Goal: Communication & Community: Answer question/provide support

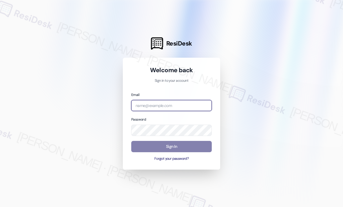
click at [177, 103] on input "email" at bounding box center [171, 105] width 80 height 11
type input "[EMAIL_ADDRESS][PERSON_NAME][DOMAIN_NAME]"
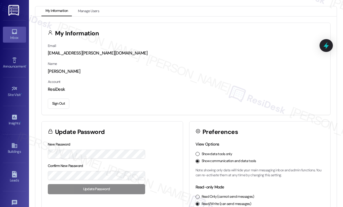
click at [16, 38] on div "Inbox" at bounding box center [14, 38] width 29 height 6
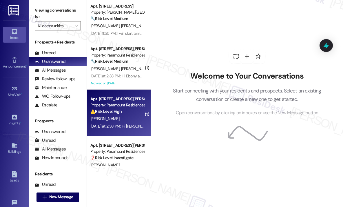
scroll to position [60, 0]
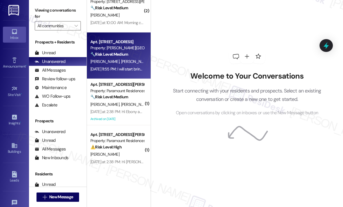
click at [122, 60] on span "[PERSON_NAME] [PERSON_NAME]" at bounding box center [150, 61] width 59 height 5
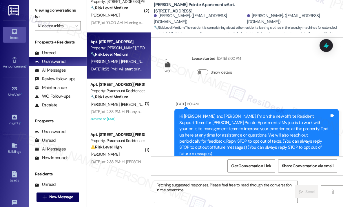
scroll to position [9914, 0]
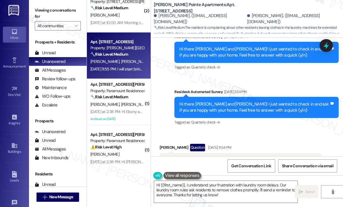
scroll to position [9653, 0]
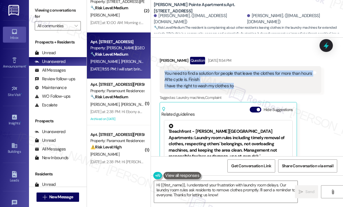
drag, startPoint x: 236, startPoint y: 82, endPoint x: 163, endPoint y: 67, distance: 73.9
click at [163, 67] on div "You need to find a solution for people that leave the clothes for more than hou…" at bounding box center [240, 79] width 162 height 27
copy div "You need to find a solution for people that leave the clothes for more than hou…"
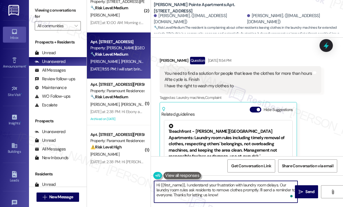
drag, startPoint x: 217, startPoint y: 193, endPoint x: 186, endPoint y: 184, distance: 32.0
click at [186, 184] on textarea "Hi {{first_name}}, I understand your frustration with laundry room delays. Our …" at bounding box center [225, 192] width 143 height 22
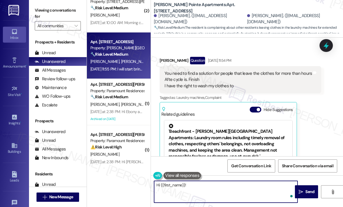
paste textarea "Thanks for sharing your concern — can you tell me how often you’ve been running…"
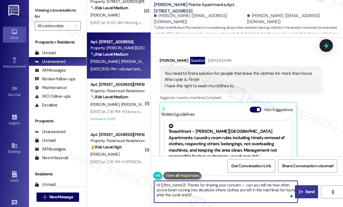
type textarea "Hi {{first_name}}! Thanks for sharing your concern — can you tell me how often …"
click at [306, 192] on span "Send" at bounding box center [309, 191] width 9 height 6
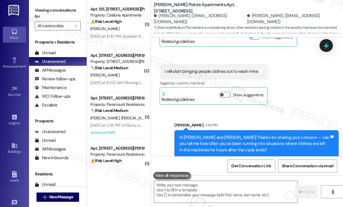
scroll to position [0, 0]
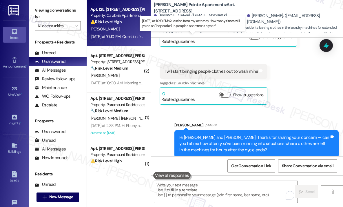
click at [116, 37] on div "[DATE] at 10:10 PM: Question from my attorney How many times will yo do an "ins…" at bounding box center [189, 36] width 199 height 5
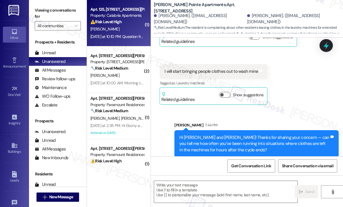
type textarea "Fetching suggested responses. Please feel free to read through the conversation…"
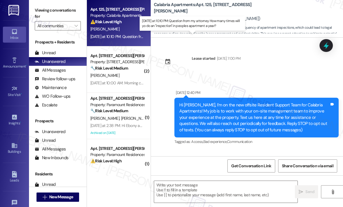
scroll to position [7426, 0]
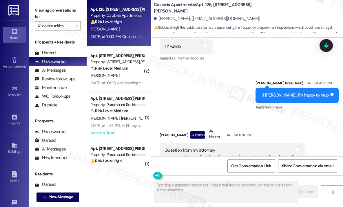
click at [192, 67] on div "Sent via SMS [PERSON_NAME] (ResiDesk) [DATE] at 4:20 PM Hi [PERSON_NAME], I'm h…" at bounding box center [247, 91] width 192 height 49
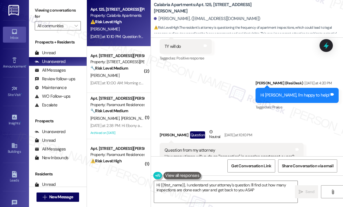
type textarea "Hi {{first_name}}, I understand your attorney's question. I'll find out how man…"
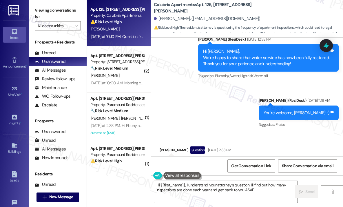
scroll to position [7137, 0]
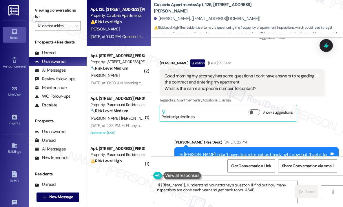
click at [273, 126] on div "Sent via SMS [PERSON_NAME] (ResiDesk) [DATE] 5:25 PM Hi [PERSON_NAME]! I don’t …" at bounding box center [247, 153] width 192 height 55
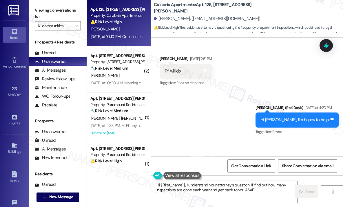
scroll to position [7426, 0]
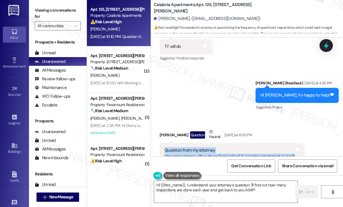
drag, startPoint x: 293, startPoint y: 135, endPoint x: 164, endPoint y: 128, distance: 129.0
click at [164, 143] on div "Question from my attorney How many times will yo do an "inspection" in peoples …" at bounding box center [231, 153] width 144 height 21
copy div "Question from my attorney How many times will yo do an "inspection" in peoples …"
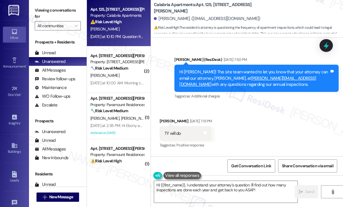
scroll to position [7253, 0]
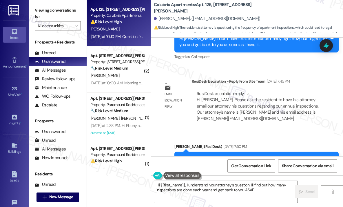
click at [251, 37] on div "Calabria Apartments: Apt. [STREET_ADDRESS][PERSON_NAME] [PERSON_NAME]. ([EMAIL_…" at bounding box center [247, 19] width 192 height 38
click at [309, 107] on div "Email escalation reply ResiDesk Escalation - Reply From Site Team [DATE] 7:45 P…" at bounding box center [241, 102] width 173 height 56
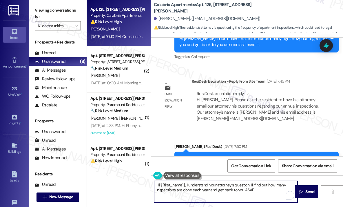
click at [261, 193] on textarea "Hi {{first_name}}, I understand your attorney's question. I'll find out how man…" at bounding box center [225, 192] width 143 height 22
click at [262, 190] on textarea "Hi {{first_name}}, I understand your attorney's question. I'll find out how man…" at bounding box center [225, 192] width 143 height 22
click at [306, 188] on button " Send" at bounding box center [306, 191] width 23 height 13
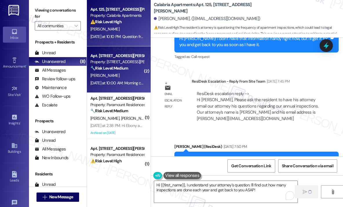
click at [113, 81] on div "[DATE] at 10:00 AM: Morning can we schedule for the pest control to come by and…" at bounding box center [193, 82] width 206 height 5
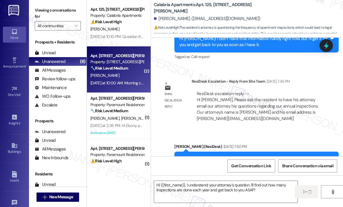
type textarea "Fetching suggested responses. Please feel free to read through the conversation…"
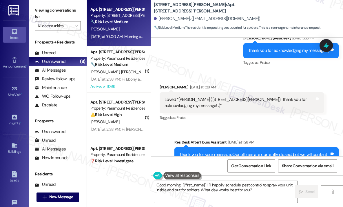
scroll to position [3055, 0]
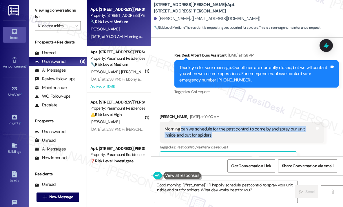
drag, startPoint x: 221, startPoint y: 126, endPoint x: 181, endPoint y: 118, distance: 40.7
click at [181, 122] on div "Morning can we schedule for the pest control to come by and spray our unit insi…" at bounding box center [241, 132] width 164 height 21
copy div "can we schedule for the pest control to come by and spray our unit inside and o…"
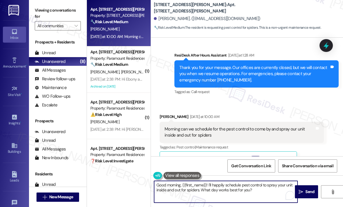
drag, startPoint x: 258, startPoint y: 191, endPoint x: 146, endPoint y: 181, distance: 111.6
click at [146, 181] on div "Apt. 8, [STREET_ADDRESS][PERSON_NAME] Property: [STREET_ADDRESS][PERSON_NAME] 🔧…" at bounding box center [215, 103] width 256 height 207
paste textarea "Thanks for letting me know — can you share if you’ve been seeing spiders in spe…"
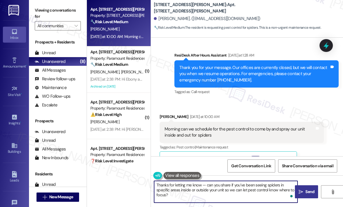
type textarea "Thanks for letting me know — can you share if you’ve been seeing spiders in spe…"
click at [305, 194] on span "Send" at bounding box center [309, 191] width 9 height 6
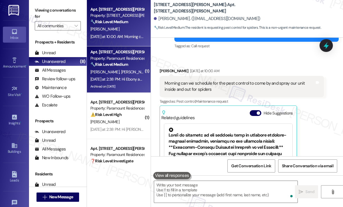
scroll to position [3142, 0]
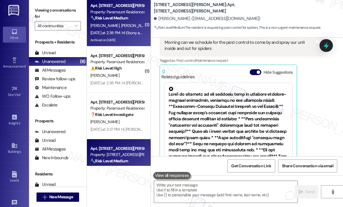
click at [127, 27] on div "[PERSON_NAME] [PERSON_NAME]" at bounding box center [117, 25] width 55 height 7
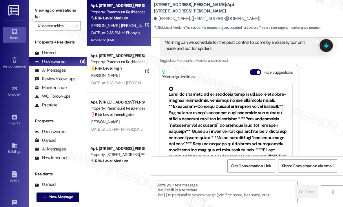
type textarea "Fetching suggested responses. Please feel free to read through the conversation…"
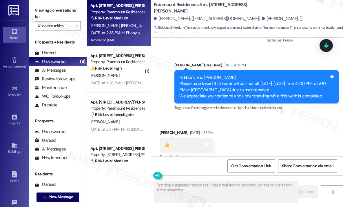
scroll to position [11229, 0]
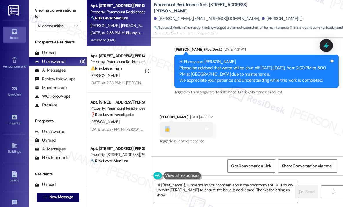
drag, startPoint x: 177, startPoint y: 62, endPoint x: 164, endPoint y: 62, distance: 12.2
click at [164, 122] on div "👍 Tags and notes" at bounding box center [186, 129] width 54 height 15
copy div "👍"
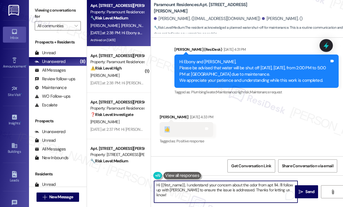
click at [193, 186] on textarea "Hi {{first_name}}, I understand your concern about the odor from apt 114. I'll …" at bounding box center [225, 192] width 143 height 22
paste textarea "👍"
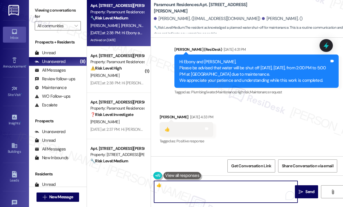
click at [157, 186] on textarea "👍" at bounding box center [225, 192] width 143 height 22
type textarea "Thank you for the thumbs up! 👍"
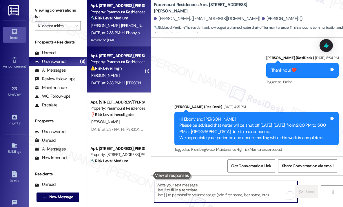
scroll to position [11155, 0]
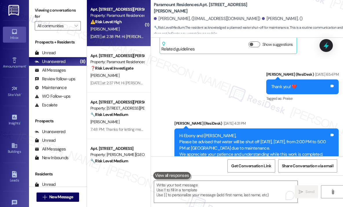
click at [124, 40] on div "[DATE] at 2:38 PM: Hi [PERSON_NAME], Please be advised that the elevator at [GE…" at bounding box center [117, 36] width 55 height 7
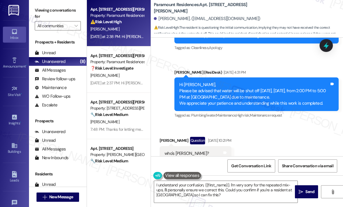
scroll to position [844, 0]
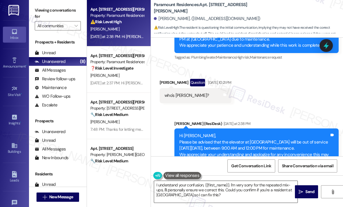
click at [258, 195] on textarea "I understand your confusion, {{first_name}}. I'm very sorry for the repeated mi…" at bounding box center [225, 192] width 143 height 22
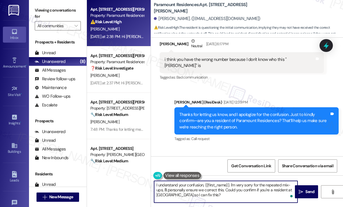
scroll to position [381, 0]
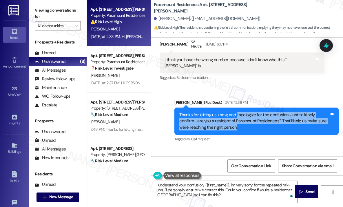
drag, startPoint x: 248, startPoint y: 118, endPoint x: 235, endPoint y: 103, distance: 19.9
click at [235, 107] on div "Thanks for letting us know, and I apologize for the confusion. Just to kindly c…" at bounding box center [256, 120] width 164 height 27
copy div "I apologize for the confusion. Just to kindly confirm—are you a resident of Par…"
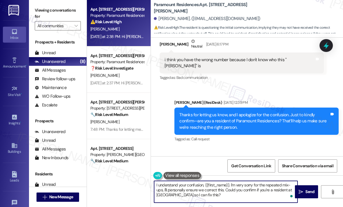
drag, startPoint x: 238, startPoint y: 196, endPoint x: 155, endPoint y: 181, distance: 84.4
click at [155, 181] on textarea "I understand your confusion, {{first_name}}. I'm very sorry for the repeated mi…" at bounding box center [225, 192] width 143 height 22
paste textarea "apologize for the confusion. Just to kindly confirm—are you a resident of Param…"
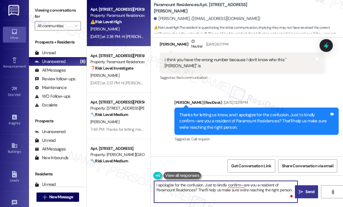
type textarea "I apologize for the confusion. Just to kindly confirm—are you a resident of Par…"
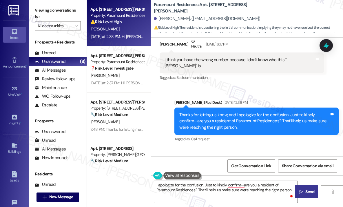
click at [305, 190] on span "Send" at bounding box center [309, 191] width 9 height 6
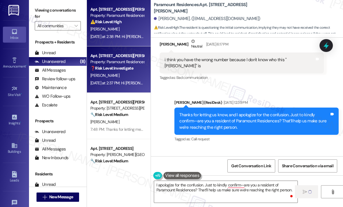
click at [133, 82] on div "[DATE] at 2:37 PM: Hi [PERSON_NAME], Please be advised that the elevator at [GE…" at bounding box center [319, 82] width 459 height 5
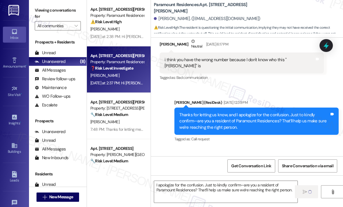
type textarea "Fetching suggested responses. Please feel free to read through the conversation…"
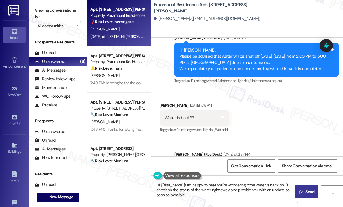
scroll to position [248, 0]
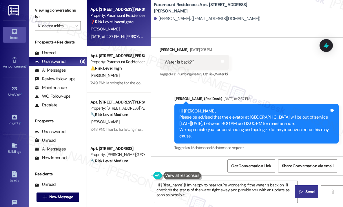
click at [188, 61] on div "Water is back??" at bounding box center [179, 62] width 30 height 6
copy div "Water is back?? Tags and notes"
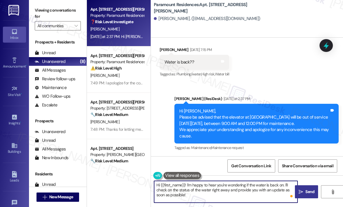
drag, startPoint x: 217, startPoint y: 194, endPoint x: 187, endPoint y: 186, distance: 31.6
click at [187, 186] on textarea "Hi {{first_name}}! I'm happy to hear you're wondering if the water is back on. …" at bounding box center [225, 192] width 143 height 22
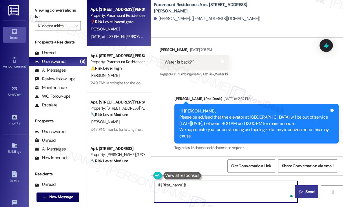
paste textarea "Sorry for the delayed response — do you still need help with the water issue, o…"
type textarea "Hi {{first_name}}! Sorry for the delayed response — do you still need help with…"
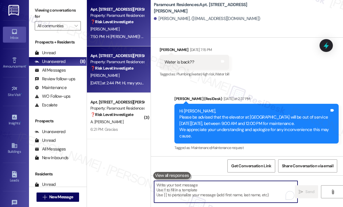
click at [132, 78] on div "[PERSON_NAME]" at bounding box center [117, 75] width 55 height 7
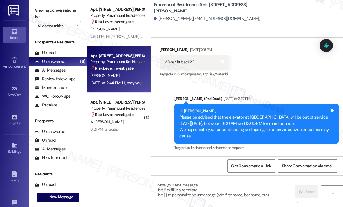
type textarea "Fetching suggested responses. Please feel free to read through the conversation…"
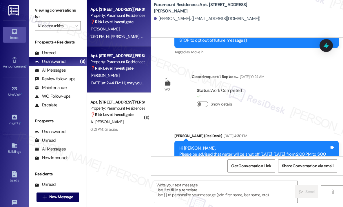
type textarea "Fetching suggested responses. Please feel free to read through the conversation…"
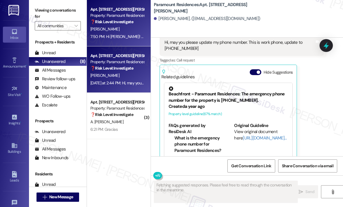
click at [130, 34] on div "7:50 PM: Hi [PERSON_NAME]! Sorry for the delayed response — do you still need h…" at bounding box center [207, 36] width 235 height 5
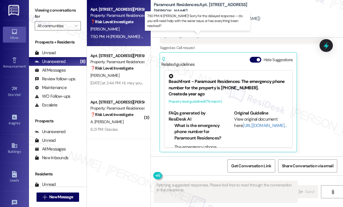
scroll to position [303, 0]
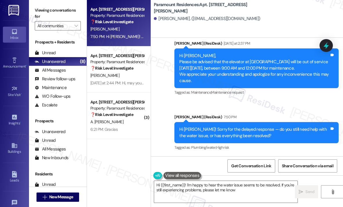
type textarea "Hi {{first_name}}! I'm happy to hear the water issue seems to be resolved. If y…"
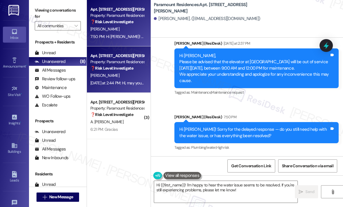
click at [117, 82] on div "[DATE] at 2:44 PM: Hi, may you please update my phone number. This is work phon…" at bounding box center [186, 82] width 192 height 5
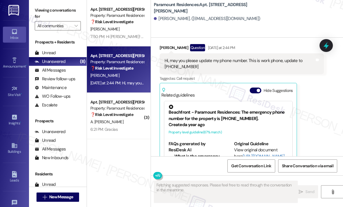
scroll to position [268, 0]
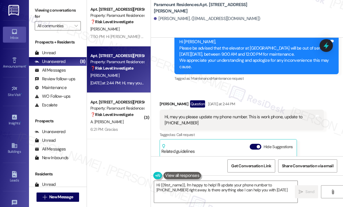
type textarea "Hi {{first_name}}, I'm happy to help! I'll update your phone number to [PHONE_N…"
click at [323, 146] on div "Received via SMS [PERSON_NAME] Question [DATE] at 2:44 PM Hi, may you please up…" at bounding box center [241, 169] width 173 height 147
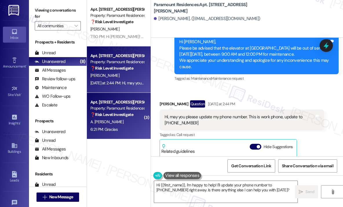
click at [133, 119] on div "A. [PERSON_NAME]" at bounding box center [117, 121] width 55 height 7
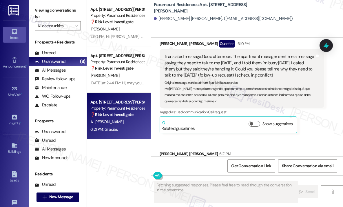
scroll to position [16013, 0]
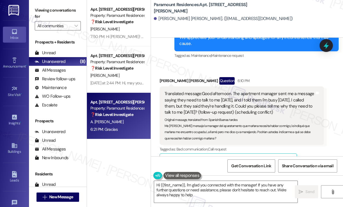
type textarea "Hi {{first_name}}, I'm glad you connected with the manager! If you have any fur…"
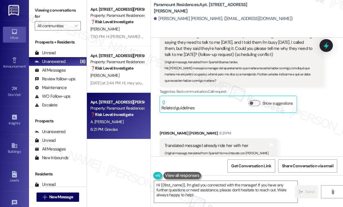
scroll to position [16071, 0]
click at [256, 196] on textarea "Hi {{first_name}}, I'm glad you connected with the manager! If you have any fur…" at bounding box center [225, 192] width 143 height 22
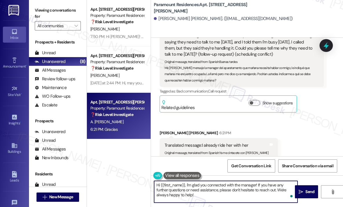
click at [255, 194] on textarea "Hi {{first_name}}, I'm glad you connected with the manager! If you have any fur…" at bounding box center [225, 192] width 143 height 22
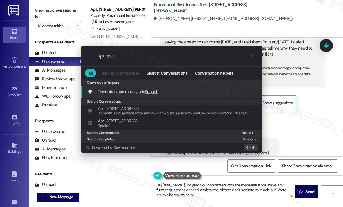
type input "spanish"
click at [173, 92] on div "Translate typed message to Spanish Add shortcut" at bounding box center [171, 91] width 169 height 6
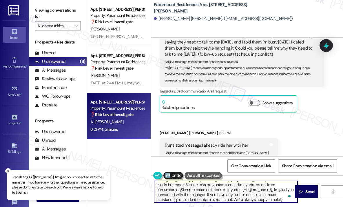
scroll to position [6, 0]
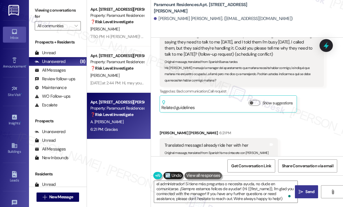
click at [307, 192] on span "Send" at bounding box center [309, 191] width 9 height 6
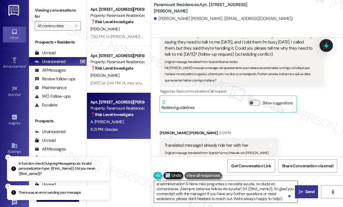
click at [249, 195] on textarea "Hola {{First_Name}}, ¡me [PERSON_NAME] que [PERSON_NAME] conectado con el admin…" at bounding box center [225, 192] width 143 height 22
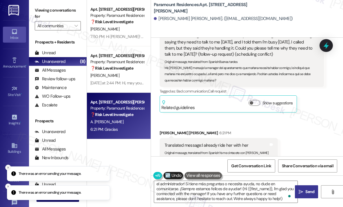
click at [8, 169] on icon "Close toast" at bounding box center [7, 166] width 3 height 3
click at [9, 184] on icon "Close toast" at bounding box center [7, 185] width 3 height 3
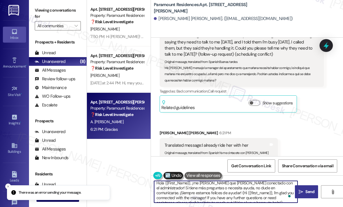
scroll to position [0, 0]
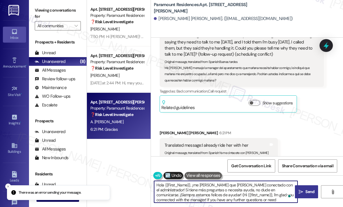
click at [304, 193] on span " Send" at bounding box center [306, 191] width 18 height 6
drag, startPoint x: 202, startPoint y: 195, endPoint x: 151, endPoint y: 184, distance: 52.4
click at [151, 184] on div "Paramount Residences: Apt. [STREET_ADDRESS][PERSON_NAME][PERSON_NAME] Rayo. ([E…" at bounding box center [247, 103] width 192 height 207
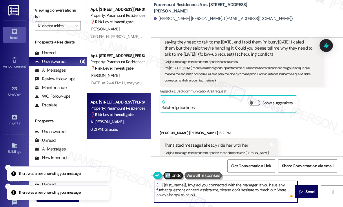
click at [219, 194] on textarea "(Hi {{first_name}}, I'm glad you connected with the manager! If you have any fu…" at bounding box center [225, 192] width 143 height 22
click at [208, 195] on textarea "(Hi {{first_name}}, I'm glad you connected with the manager! If you have any fu…" at bounding box center [225, 192] width 143 height 22
click at [159, 185] on textarea "(Hi {{first_name}}, I'm glad you connected with the manager! If you have any fu…" at bounding box center [225, 192] width 143 height 22
click at [223, 199] on textarea "Hi {{first_name}}, I'm glad you connected with the manager! If you have any fur…" at bounding box center [225, 192] width 143 height 22
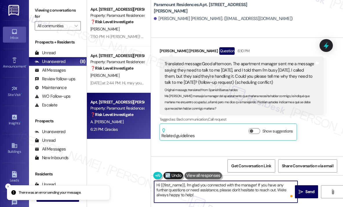
scroll to position [15984, 0]
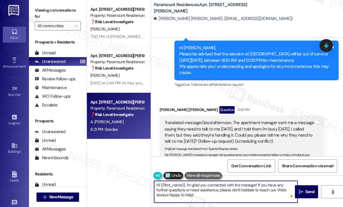
click at [223, 195] on textarea "Hi {{first_name}}, I'm glad you connected with the manager! If you have any fur…" at bounding box center [225, 192] width 143 height 22
type textarea "Hi {{first_name}}, I'm glad you connected with the manager! If you have any fur…"
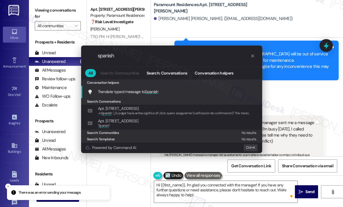
type input "spanish"
click at [169, 92] on div "Translate typed message to Spanish Add shortcut" at bounding box center [171, 91] width 169 height 6
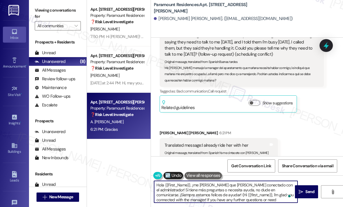
scroll to position [6, 0]
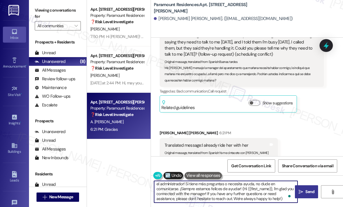
click at [306, 194] on span "Send" at bounding box center [309, 191] width 9 height 6
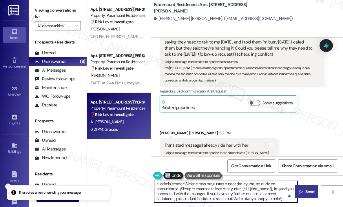
drag, startPoint x: 201, startPoint y: 188, endPoint x: 249, endPoint y: 198, distance: 48.3
click at [249, 198] on textarea "Hola {{First_Name}}, ¡me [PERSON_NAME] que [PERSON_NAME] conectado con el admin…" at bounding box center [225, 192] width 143 height 22
type textarea "Hola {{First_Name}}, ¡me [PERSON_NAME] que [PERSON_NAME] conectado con el admin…"
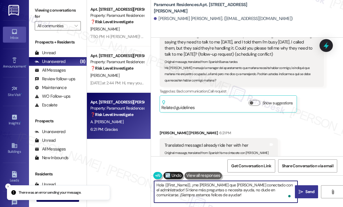
scroll to position [0, 0]
click at [243, 197] on textarea "Hola {{First_Name}}, ¡me [PERSON_NAME] que [PERSON_NAME] conectado con el admin…" at bounding box center [225, 192] width 143 height 22
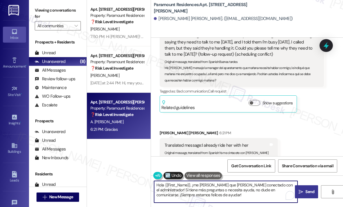
drag, startPoint x: 241, startPoint y: 195, endPoint x: 153, endPoint y: 183, distance: 88.5
click at [154, 183] on div "Hola {{First_Name}}, ¡me [PERSON_NAME] que [PERSON_NAME] conectado con el admin…" at bounding box center [226, 191] width 144 height 22
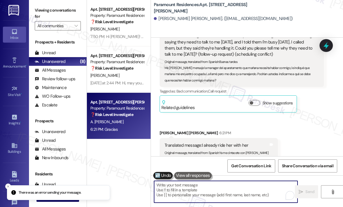
click at [243, 188] on textarea "To enrich screen reader interactions, please activate Accessibility in Grammarl…" at bounding box center [225, 192] width 143 height 22
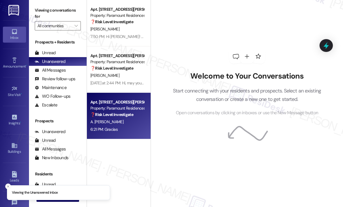
click at [137, 126] on div "6:21 PM: Gracias 6:21 PM: Gracias" at bounding box center [117, 129] width 55 height 7
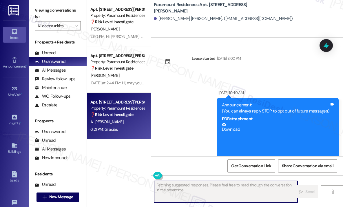
scroll to position [16071, 0]
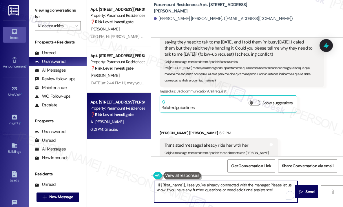
click at [178, 189] on textarea "Hi {{first_name}}, I see you've already connected with the manager. Please let …" at bounding box center [225, 192] width 143 height 22
paste textarea "ola {{First_Name}}, ¡me alegra que te hayas conectado con el administrador! Si …"
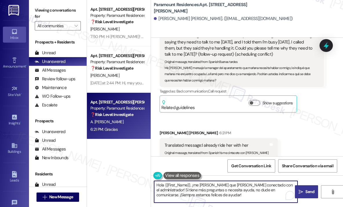
click at [300, 189] on icon "" at bounding box center [300, 191] width 4 height 5
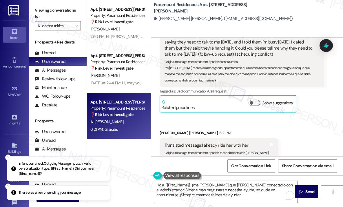
click at [40, 175] on p "In function checkOutgoingMessageInputs: Invalid personalization type: {{First_N…" at bounding box center [62, 168] width 87 height 15
click at [36, 173] on p "In function checkOutgoingMessageInputs: Invalid personalization type: {{First_N…" at bounding box center [62, 168] width 87 height 15
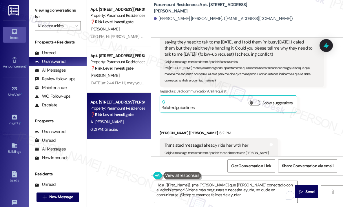
click at [169, 185] on textarea "Hola {{First_Name}}, ¡me [PERSON_NAME] que [PERSON_NAME] conectado con el admin…" at bounding box center [225, 192] width 143 height 22
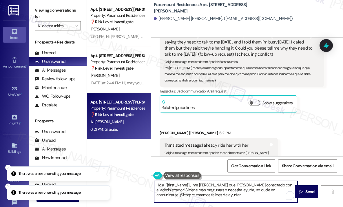
click at [210, 191] on textarea "Hola {{first_Name}}, ¡me alegra que te hayas conectado con el administrador! Si…" at bounding box center [225, 192] width 143 height 22
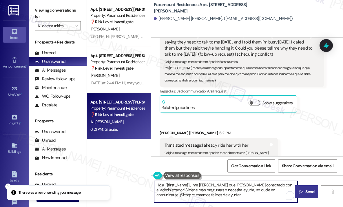
click at [309, 191] on span "Send" at bounding box center [309, 191] width 9 height 6
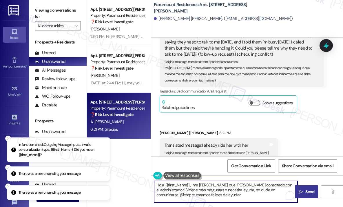
click at [226, 194] on textarea "Hola {{first_Name}}, ¡me alegra que te hayas conectado con el administrador! Si…" at bounding box center [225, 192] width 143 height 22
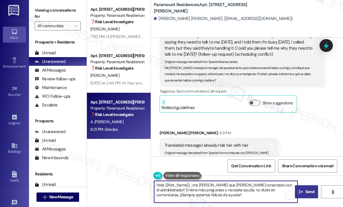
click at [180, 184] on textarea "Hola {{first_Name}}, ¡me alegra que te hayas conectado con el administrador! Si…" at bounding box center [225, 192] width 143 height 22
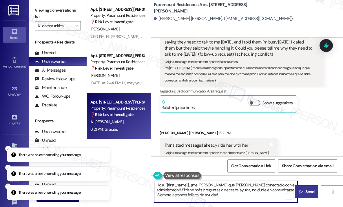
click at [216, 198] on textarea "Hola {{first_name}}, ¡me alegra que te hayas conectado con el administrador! Si…" at bounding box center [225, 192] width 143 height 22
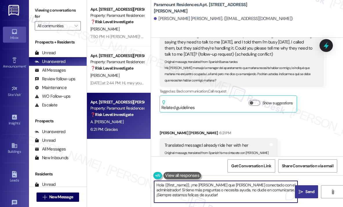
type textarea "Hola {{first_name}}, ¡me alegra que te hayas conectado con el administrador! Si…"
click at [306, 190] on span "Send" at bounding box center [309, 191] width 9 height 6
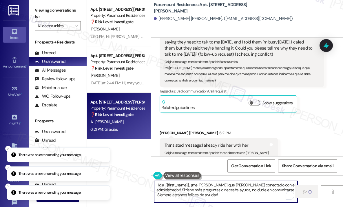
click at [189, 185] on textarea "Hola {{first_name}}, ¡me alegra que te hayas conectado con el administrador! Si…" at bounding box center [225, 192] width 143 height 22
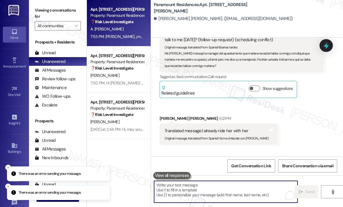
scroll to position [16123, 0]
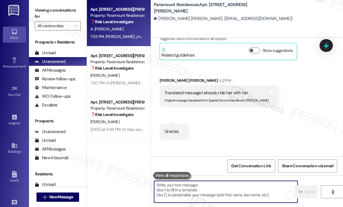
click at [289, 96] on div "Received via SMS Armando Alonso Pastora Rayo Question 6:10 PM Translated messag…" at bounding box center [247, 48] width 192 height 189
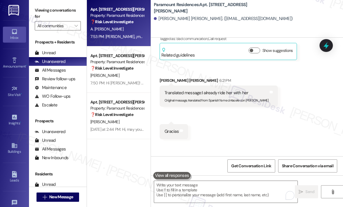
click at [282, 98] on div "Received via SMS Armando Alonso Pastora Rayo Question 6:10 PM Translated messag…" at bounding box center [247, 48] width 192 height 189
click at [302, 15] on div "[PERSON_NAME] [PERSON_NAME]. ([EMAIL_ADDRESS][DOMAIN_NAME])" at bounding box center [248, 19] width 189 height 12
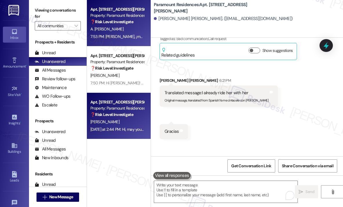
click at [132, 113] on strong "❓ Risk Level: Investigate" at bounding box center [111, 114] width 43 height 5
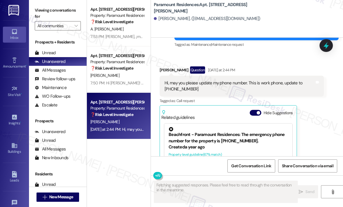
scroll to position [297, 0]
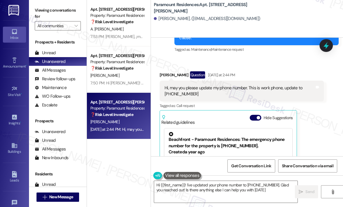
type textarea "Hi {{first_name}}! I've updated your phone number to 562-523-4011. Glad you rea…"
click at [269, 68] on div "Received via SMS [PERSON_NAME] Question [DATE] at 2:44 PM Hi, may you please up…" at bounding box center [241, 140] width 173 height 147
click at [260, 61] on div "Received via SMS [PERSON_NAME] Question [DATE] at 2:44 PM Hi, may you please up…" at bounding box center [247, 136] width 192 height 156
click at [261, 60] on div "Received via SMS [PERSON_NAME] Question [DATE] at 2:44 PM Hi, may you please up…" at bounding box center [247, 136] width 192 height 156
click at [324, 45] on icon at bounding box center [325, 45] width 7 height 9
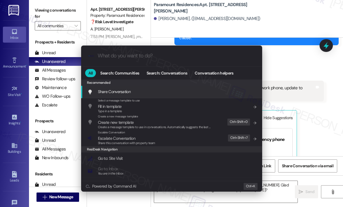
click at [150, 60] on div ".cls-1{fill:#0a055f;}.cls-2{fill:#0cc4c4;} resideskLogoBlueOrange" at bounding box center [171, 55] width 181 height 21
click at [143, 58] on input "What do you want to do?" at bounding box center [176, 56] width 157 height 6
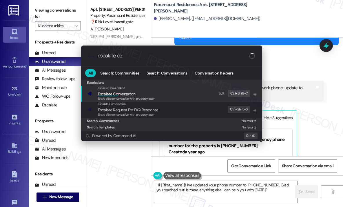
type input "escalate con"
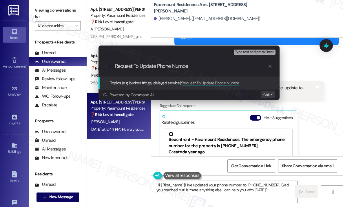
type input "Request To Update Phone Number"
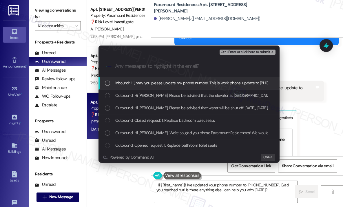
click at [149, 85] on span "Inbound: Hi, may you please update my phone number. This is work phone, update …" at bounding box center [203, 83] width 176 height 6
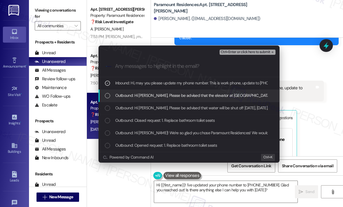
click at [147, 94] on span "Outbound: Hi Glenda, Please be advised that the elevator at Paramount Villas wi…" at bounding box center [339, 95] width 448 height 6
click at [147, 95] on span "Outbound: Hi Glenda, Please be advised that the elevator at Paramount Villas wi…" at bounding box center [339, 95] width 448 height 6
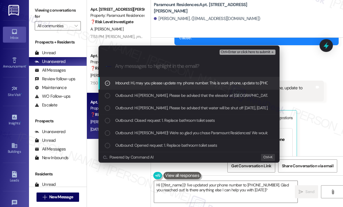
click at [248, 51] on span "Ctrl+Enter or click here to submit" at bounding box center [245, 52] width 49 height 4
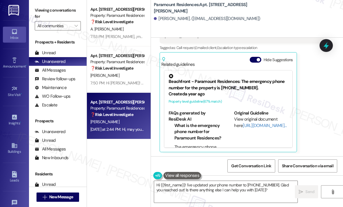
scroll to position [355, 0]
click at [312, 135] on div "Glenda Gomez Question Yesterday at 2:44 PM Hi, may you please update my phone n…" at bounding box center [241, 82] width 164 height 139
click at [262, 164] on span "Get Conversation Link" at bounding box center [251, 166] width 40 height 6
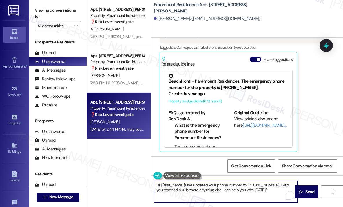
click at [272, 190] on textarea "Hi {{first_name}}! I've updated your phone number to 562-523-4011. Glad you rea…" at bounding box center [225, 192] width 143 height 22
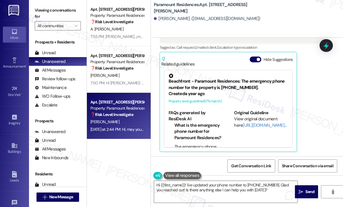
click at [305, 120] on div "Glenda Gomez Question Yesterday at 2:44 PM Hi, may you please update my phone n…" at bounding box center [241, 82] width 164 height 139
click at [206, 184] on textarea "Hi {{first_name}}! I've updated your phone number to 562-523-4011. Glad you rea…" at bounding box center [225, 192] width 143 height 22
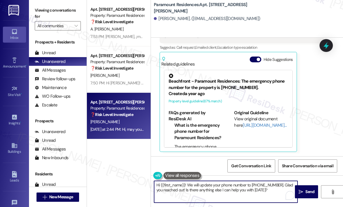
drag, startPoint x: 267, startPoint y: 190, endPoint x: 178, endPoint y: 190, distance: 88.6
click at [178, 190] on textarea "Hi {{first_name}}! We will update your phone number to 562-523-4011. Glad you r…" at bounding box center [225, 192] width 143 height 22
type textarea "Hi {{first_name}}! We will update your phone number to 562-523-4011. Glad you r…"
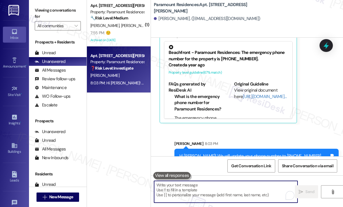
scroll to position [402, 0]
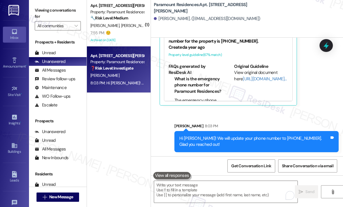
click at [127, 126] on div "( 1 ) Apt. 214, 7950 Howe St. Property: Paramount Residences 🔧 Risk Level: Medi…" at bounding box center [119, 83] width 64 height 166
